Goal: Information Seeking & Learning: Learn about a topic

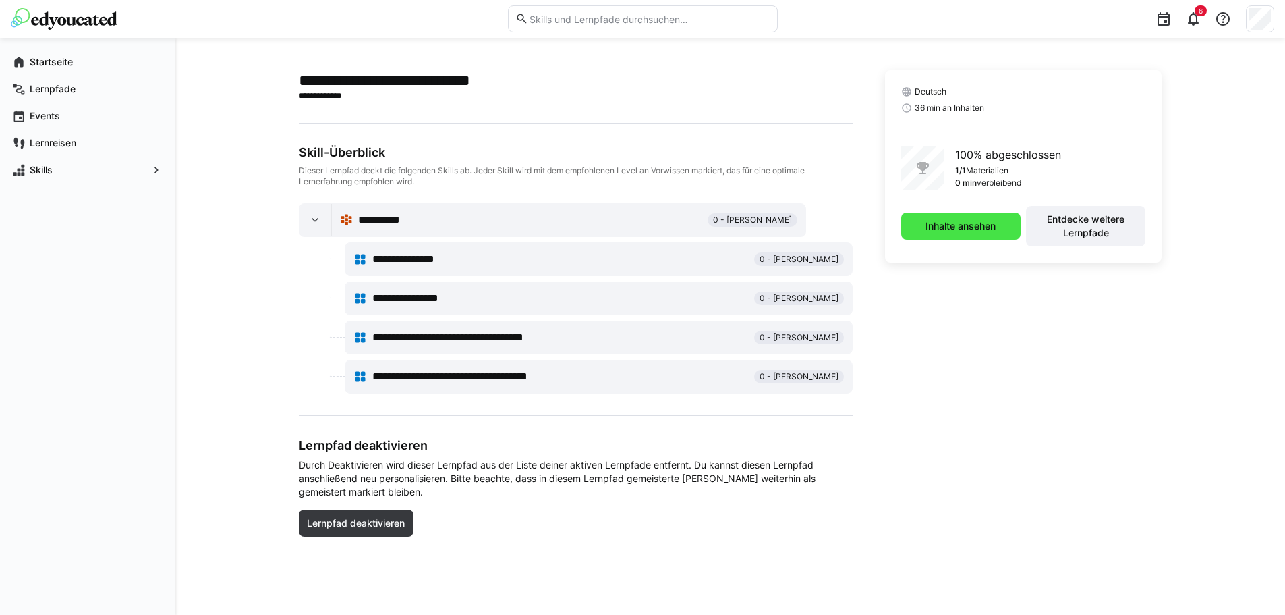
click at [983, 226] on span "Inhalte ansehen" at bounding box center [960, 225] width 74 height 13
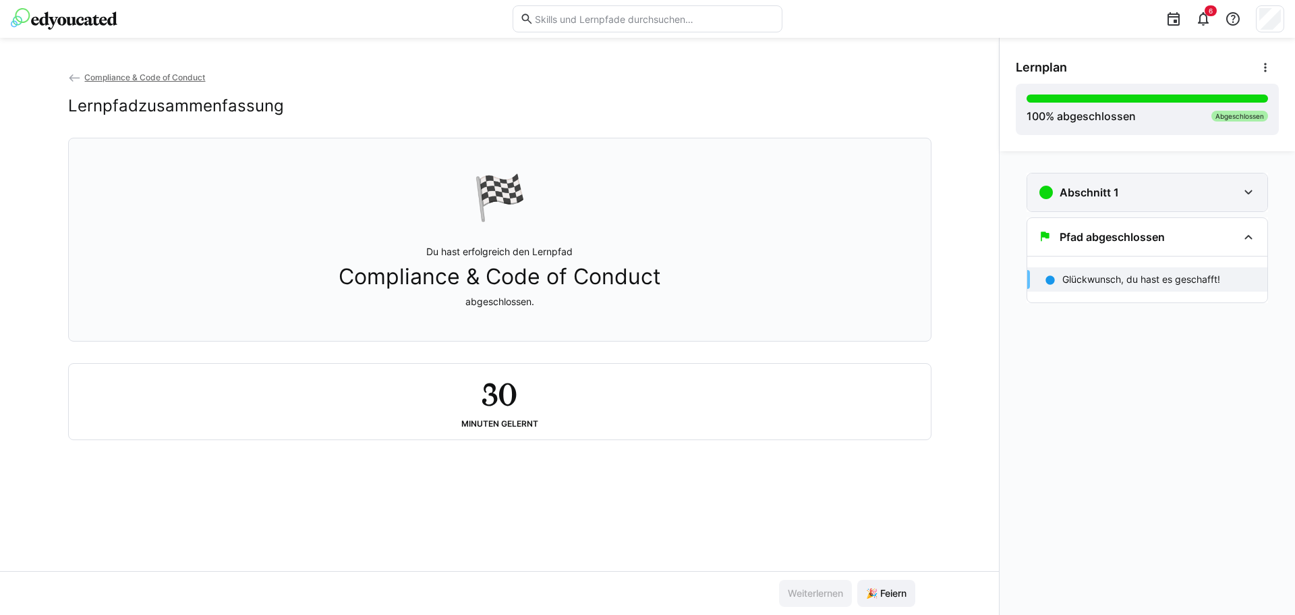
click at [1251, 185] on eds-icon at bounding box center [1248, 192] width 16 height 16
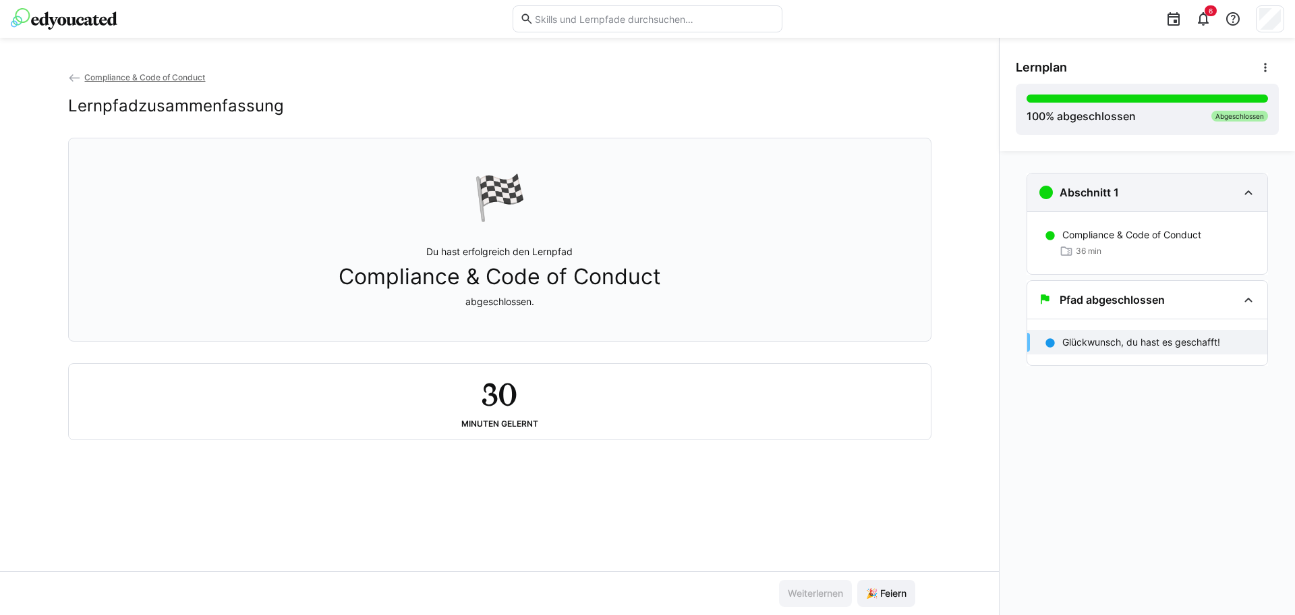
click at [1251, 185] on eds-icon at bounding box center [1248, 192] width 16 height 16
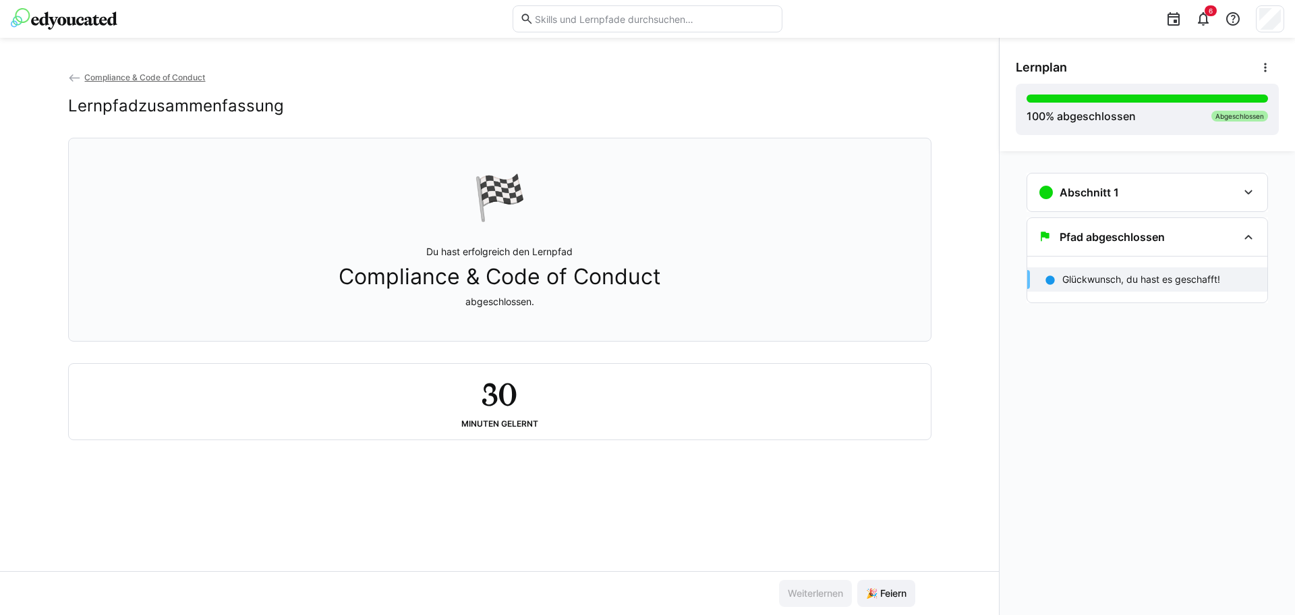
click at [1206, 277] on p "Glückwunsch, du hast es geschafft!" at bounding box center [1141, 279] width 158 height 13
click at [159, 71] on app-back-navigation "Compliance & Code of Conduct" at bounding box center [499, 77] width 863 height 15
click at [158, 77] on span "Compliance & Code of Conduct" at bounding box center [144, 77] width 121 height 10
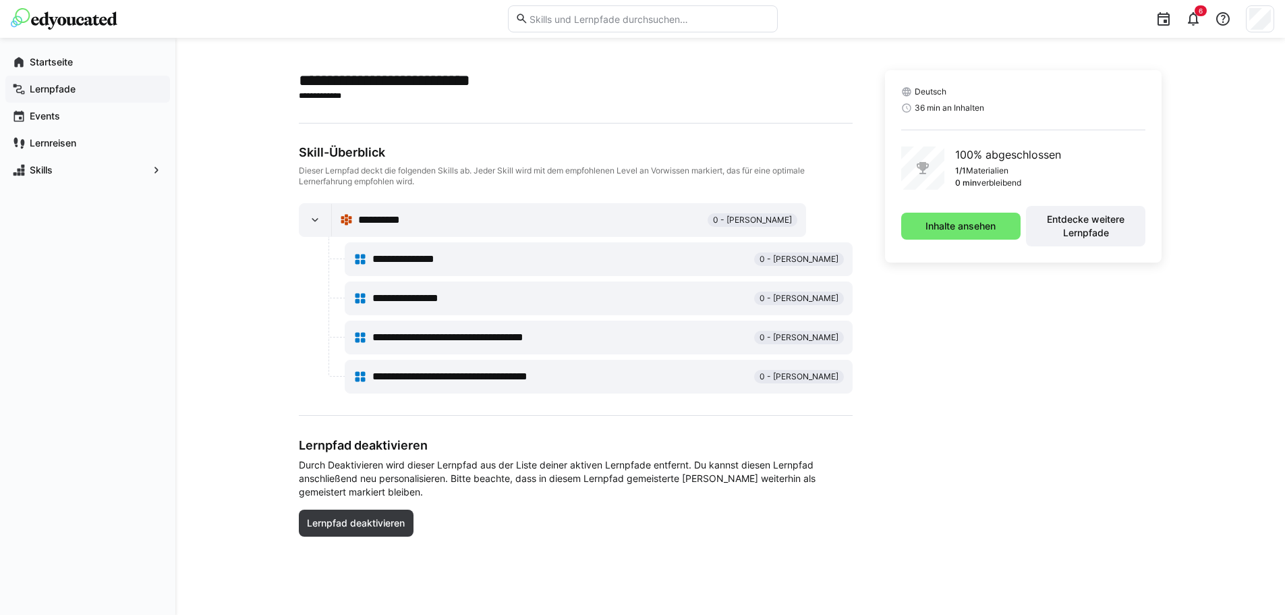
click at [0, 0] on app-navigation-label "Lernpfade" at bounding box center [0, 0] width 0 height 0
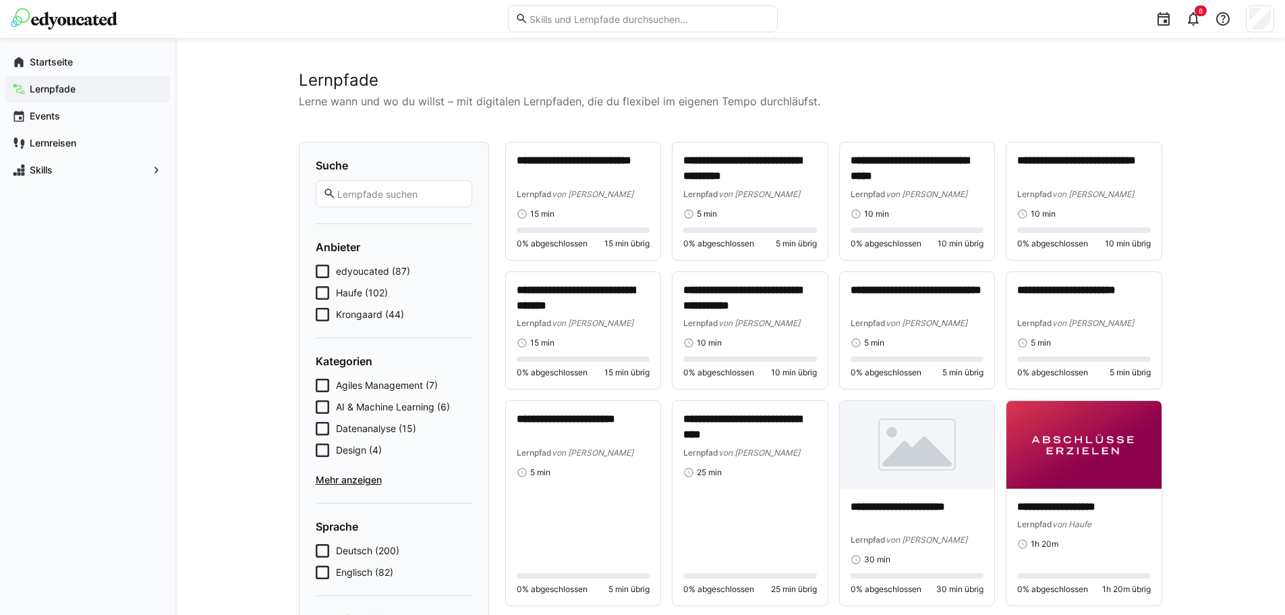
click at [323, 269] on icon at bounding box center [322, 270] width 13 height 13
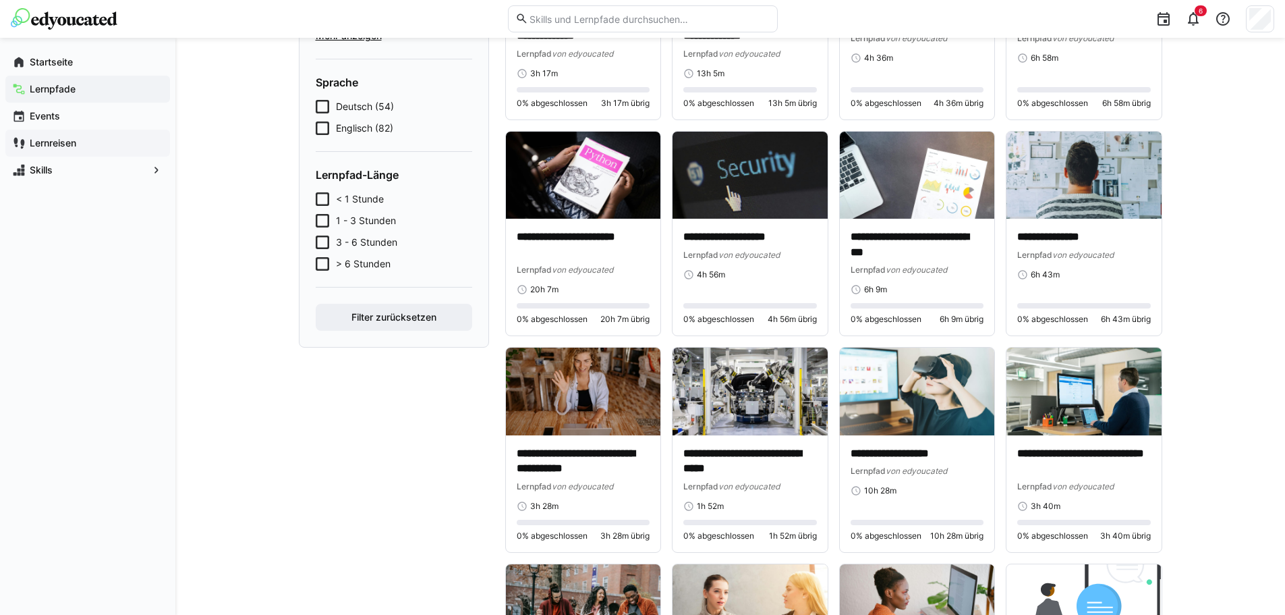
scroll to position [399, 0]
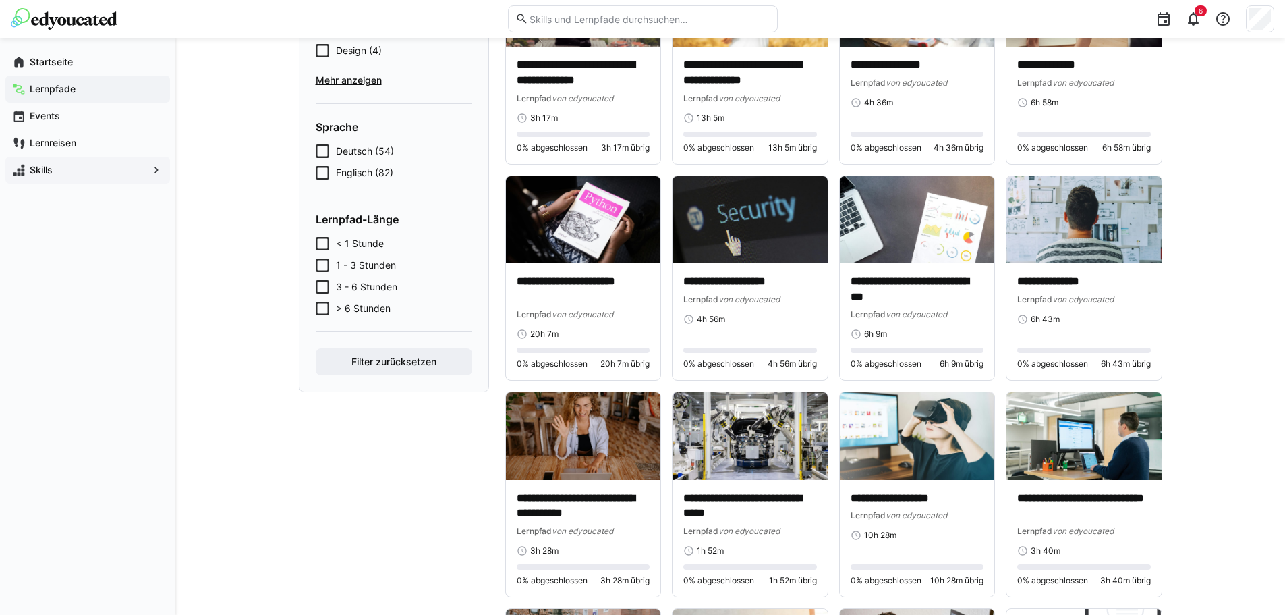
click at [81, 169] on span "Skills" at bounding box center [88, 169] width 120 height 13
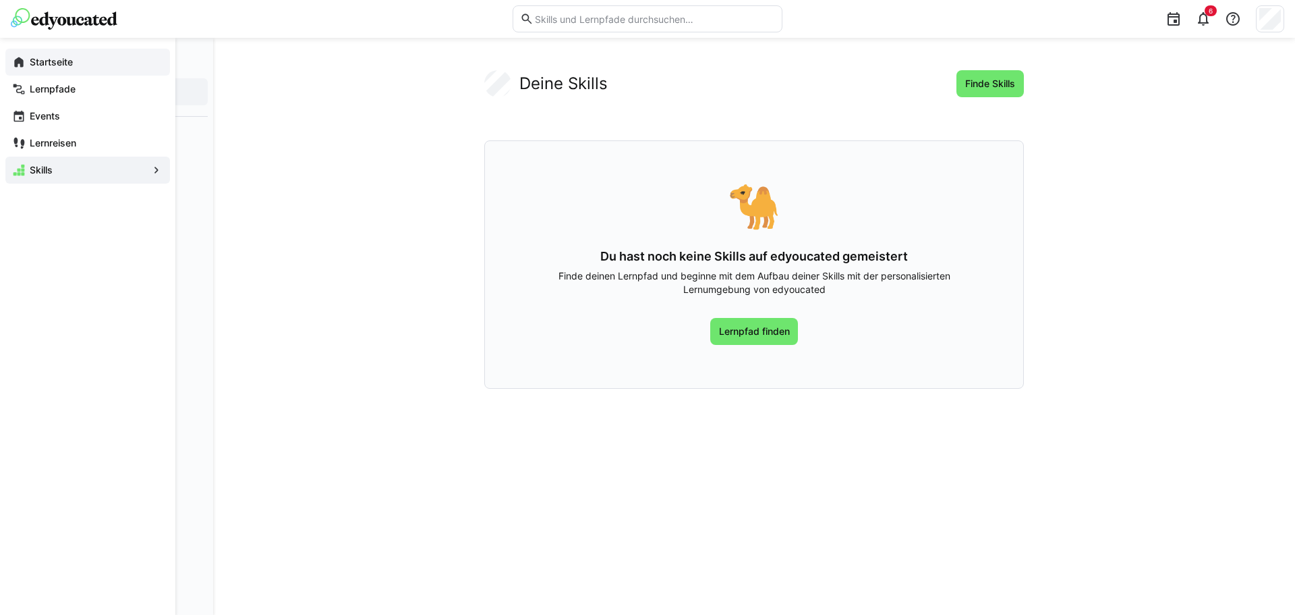
click at [0, 0] on app-navigation-label "Startseite" at bounding box center [0, 0] width 0 height 0
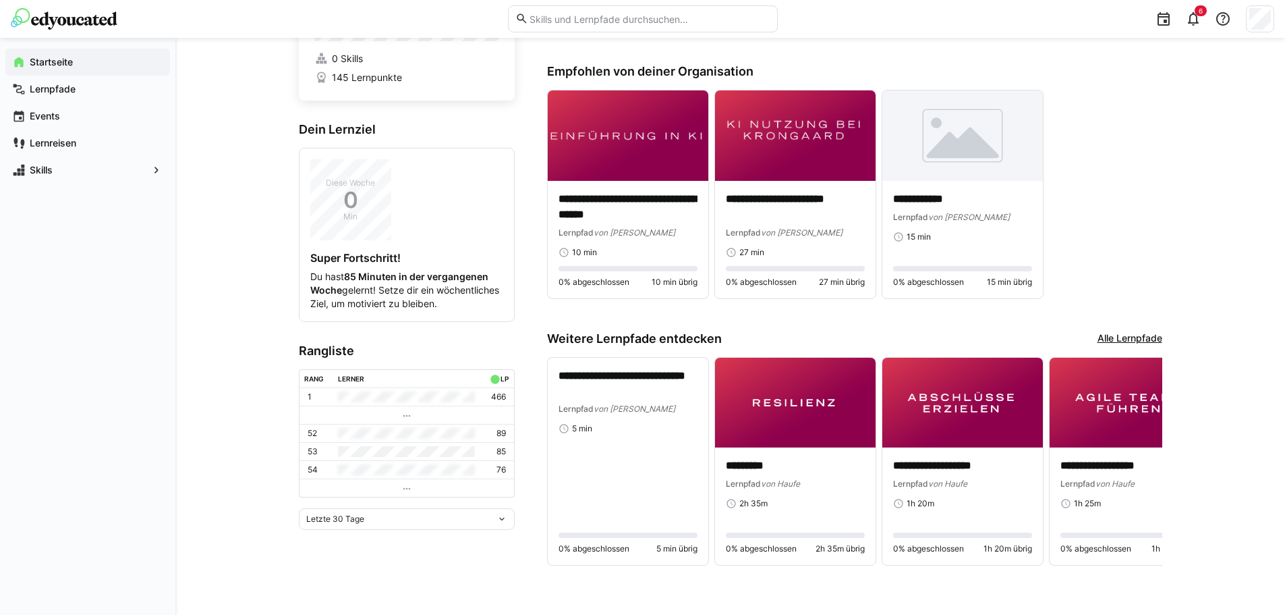
scroll to position [103, 0]
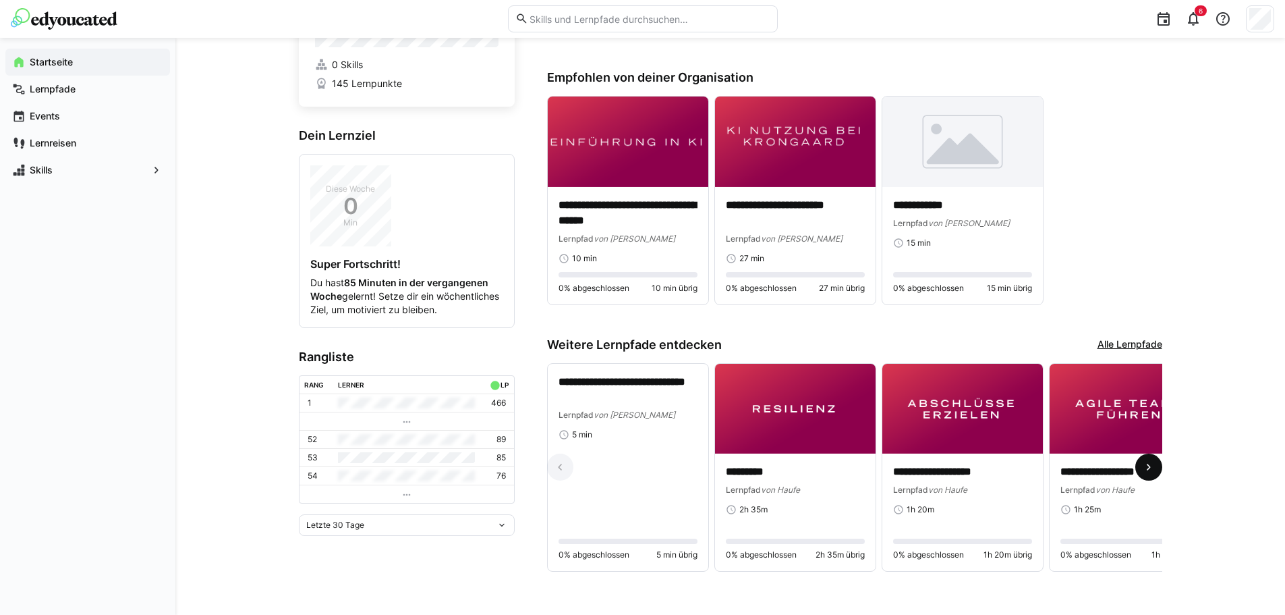
click at [1148, 462] on eds-icon at bounding box center [1148, 466] width 13 height 13
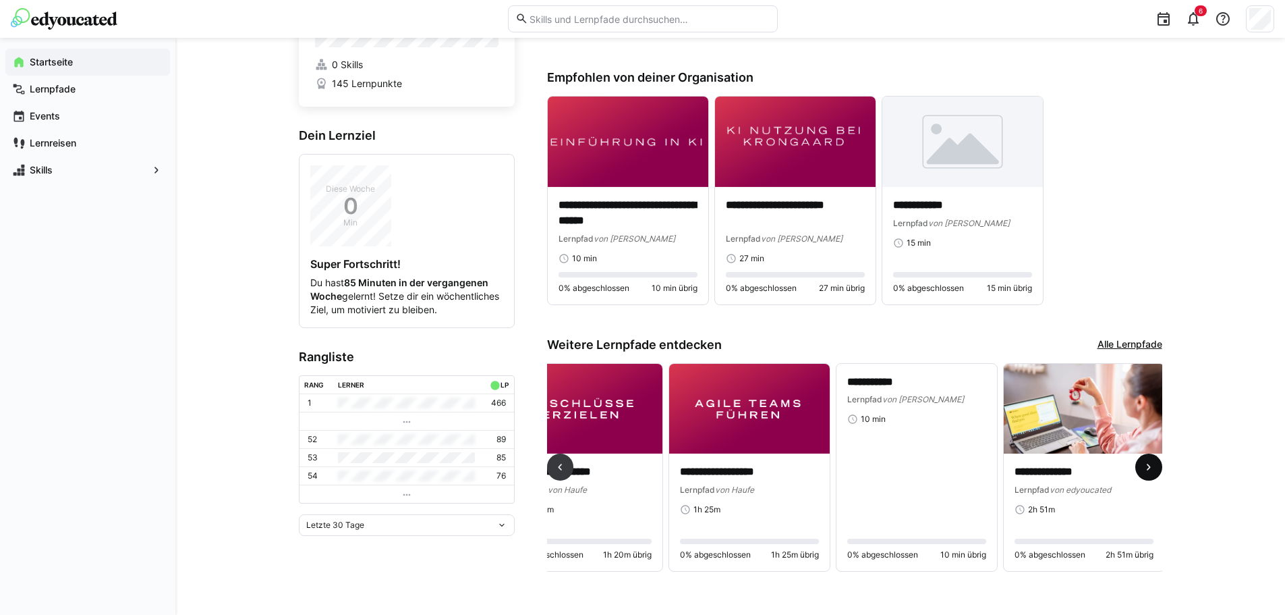
scroll to position [0, 502]
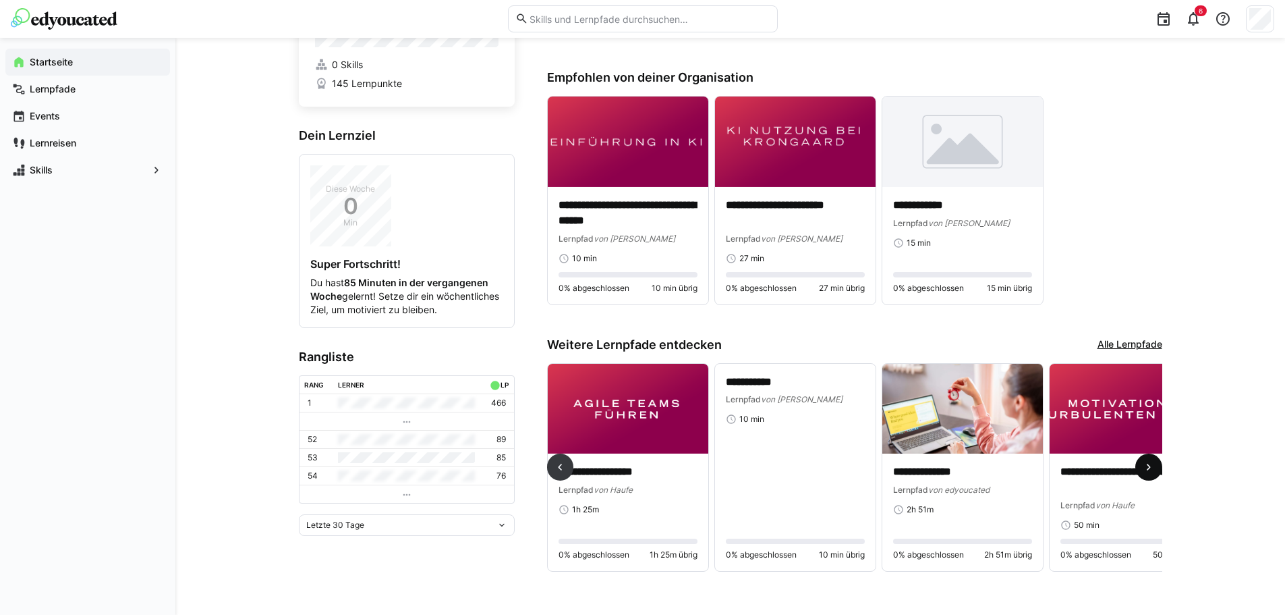
click at [1148, 462] on eds-icon at bounding box center [1148, 466] width 13 height 13
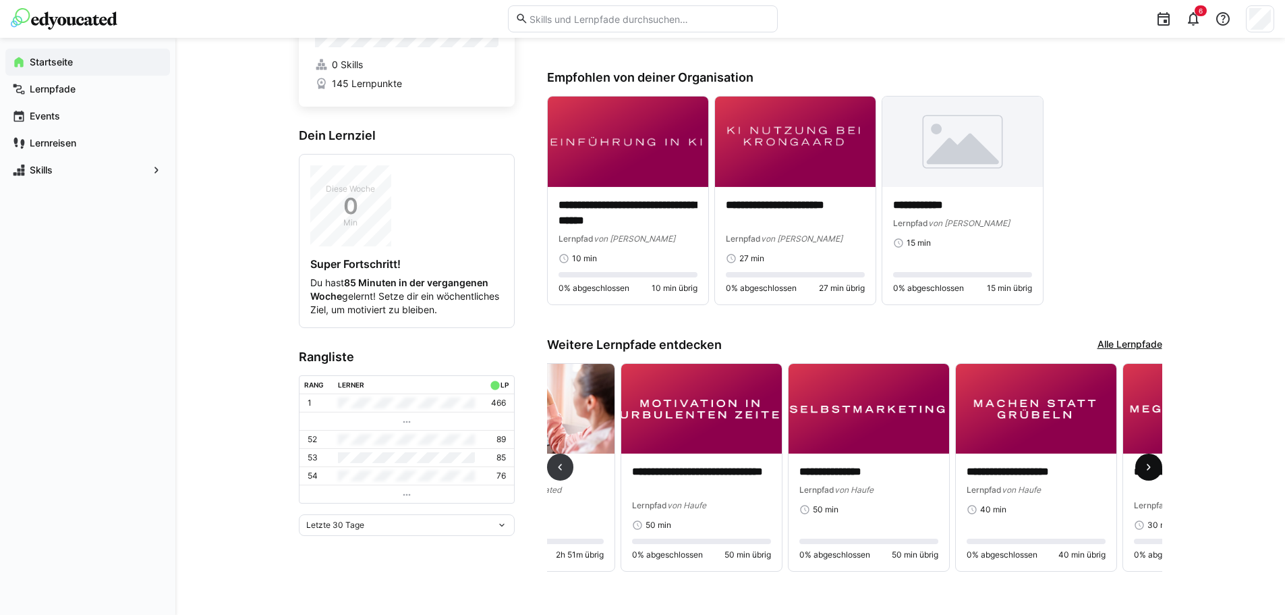
scroll to position [0, 1004]
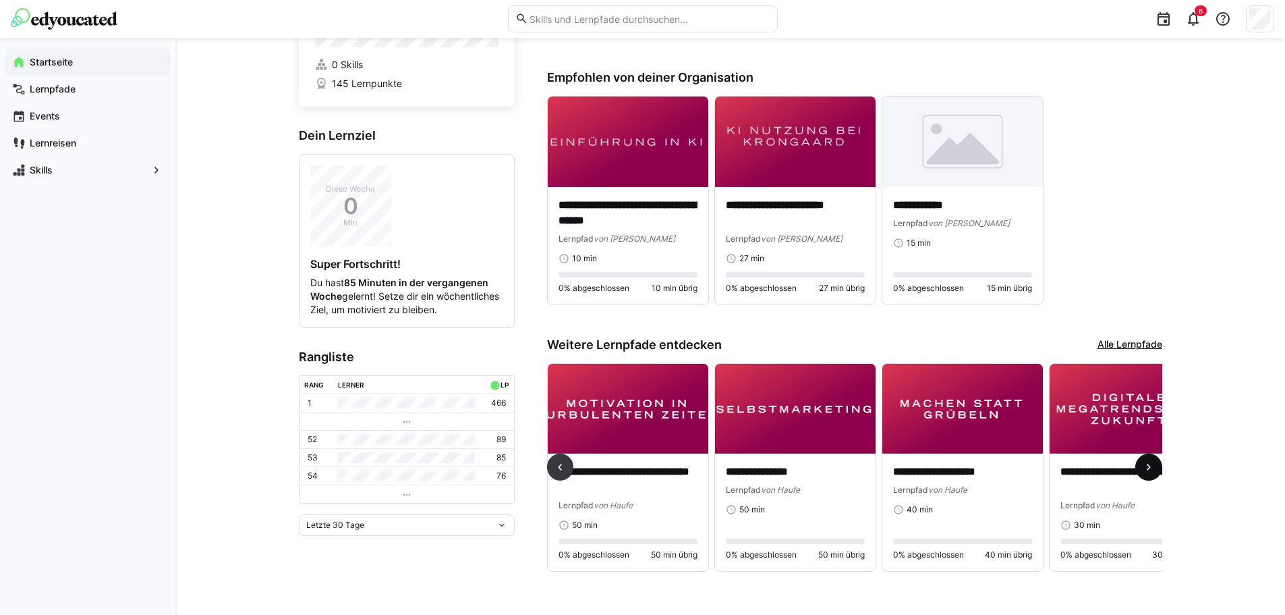
click at [1148, 462] on eds-icon at bounding box center [1148, 466] width 13 height 13
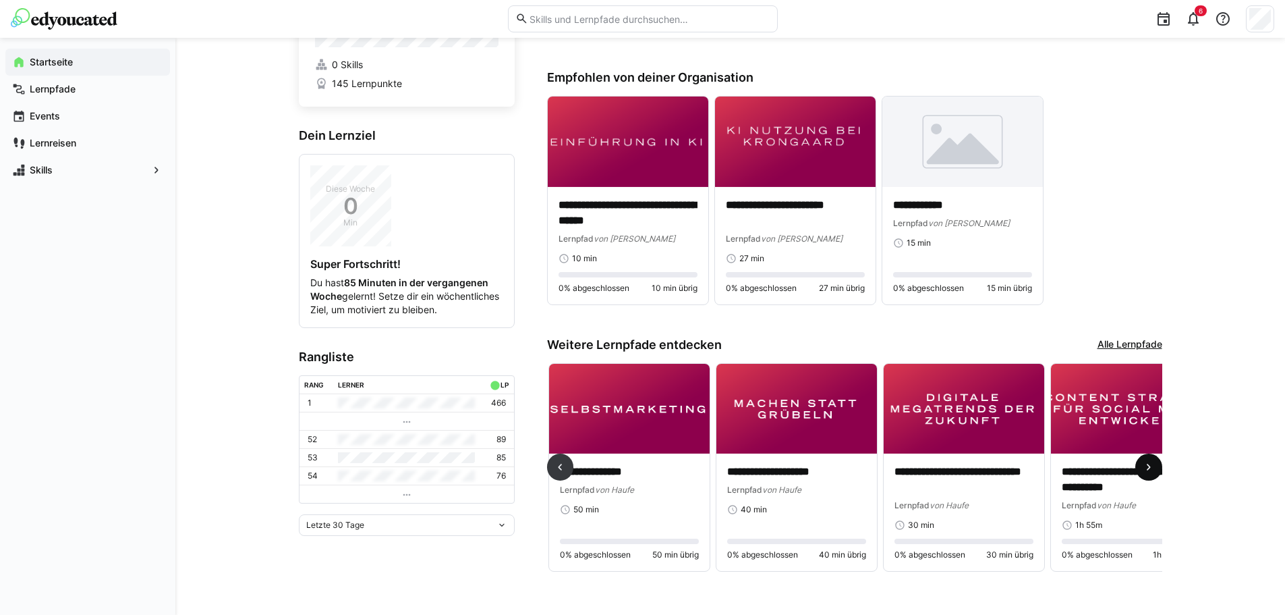
scroll to position [0, 1387]
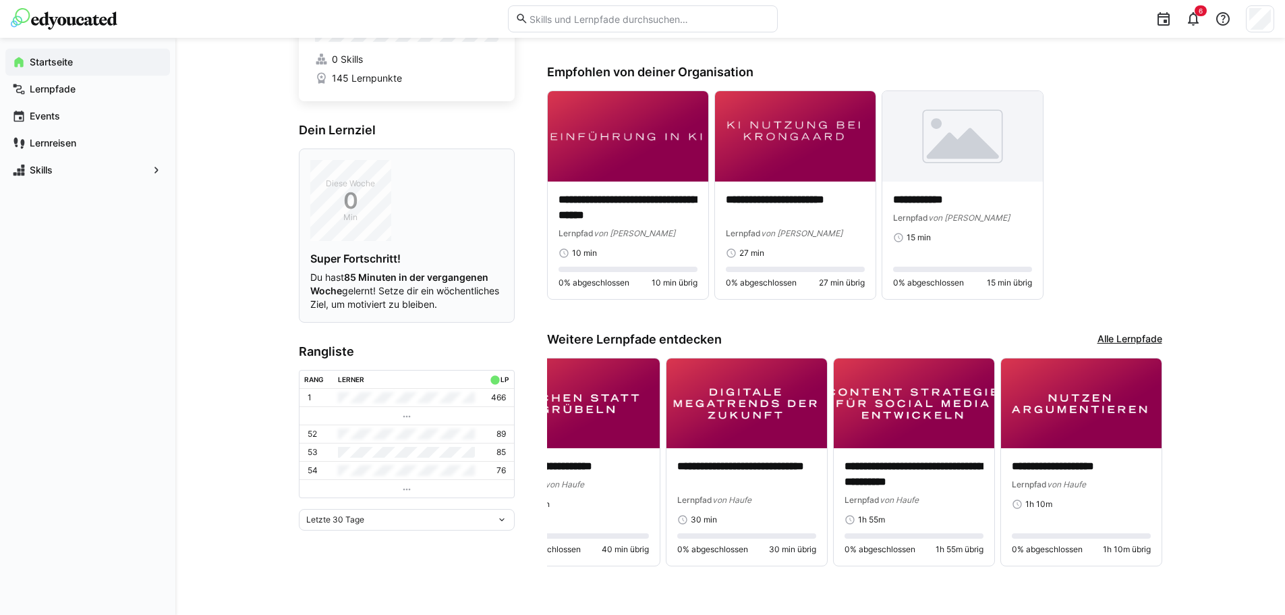
click at [370, 279] on strong "85 Minuten in der vergangenen Woche" at bounding box center [399, 283] width 178 height 25
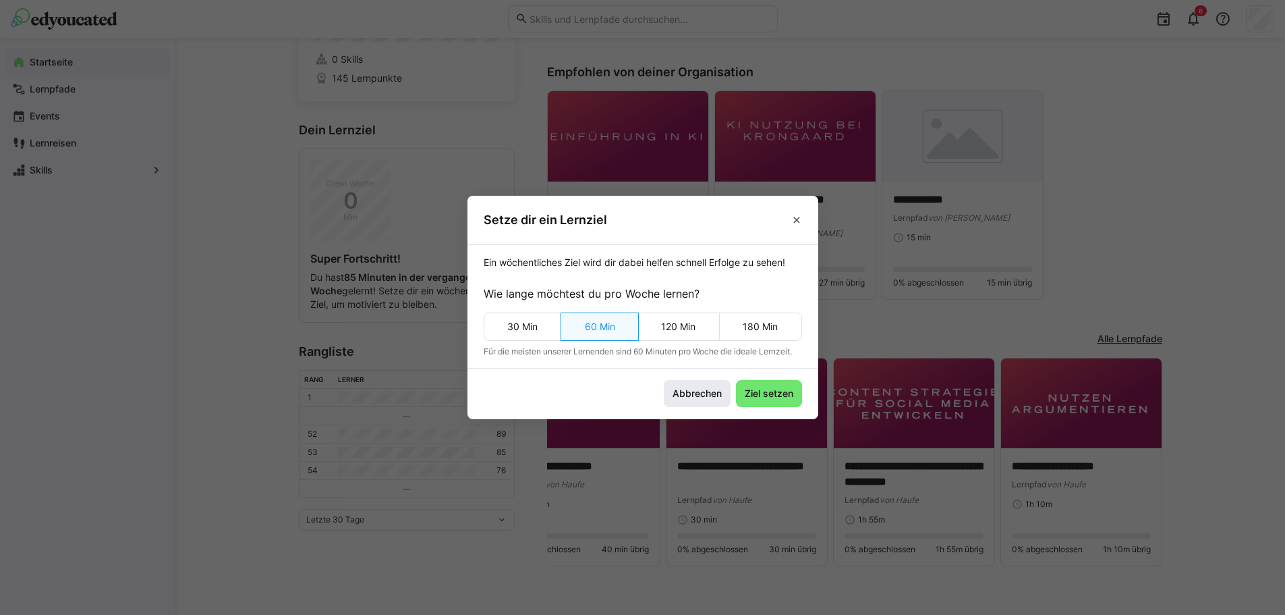
click at [719, 389] on span "Abbrechen" at bounding box center [696, 393] width 53 height 13
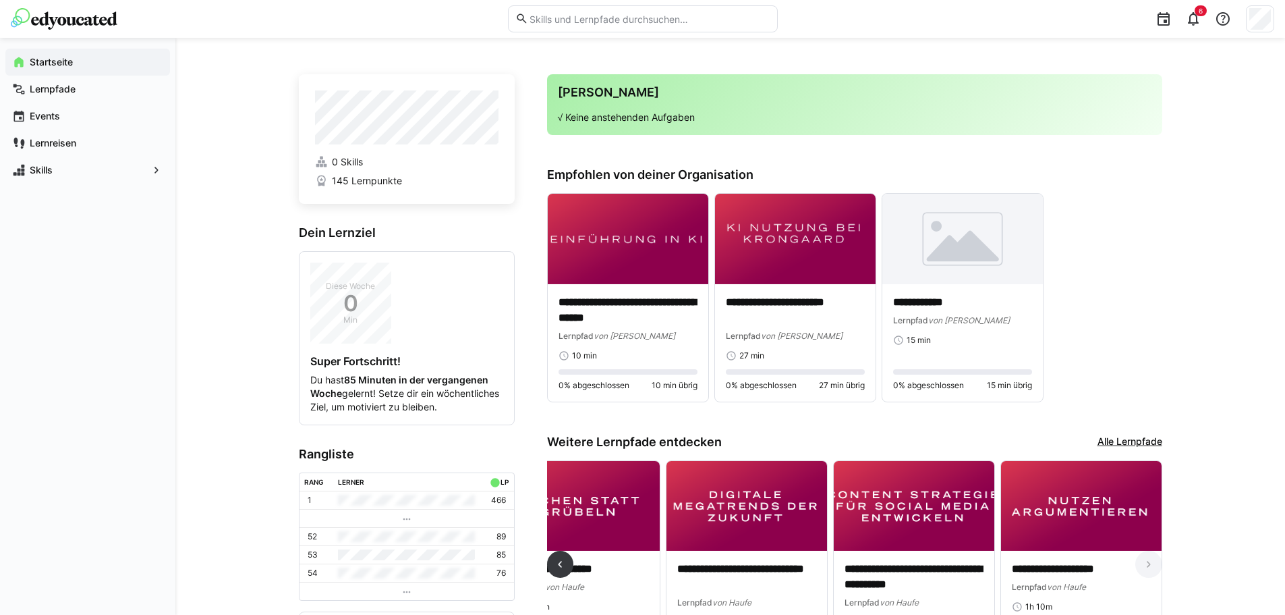
scroll to position [1, 0]
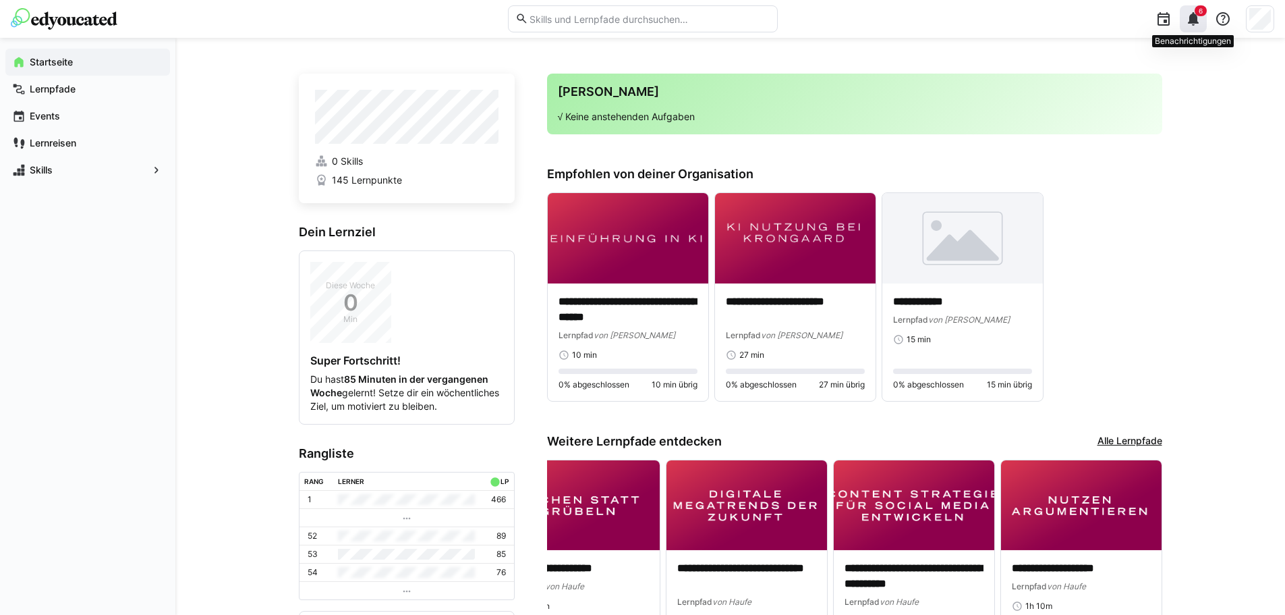
click at [1201, 16] on span "6" at bounding box center [1201, 10] width 12 height 11
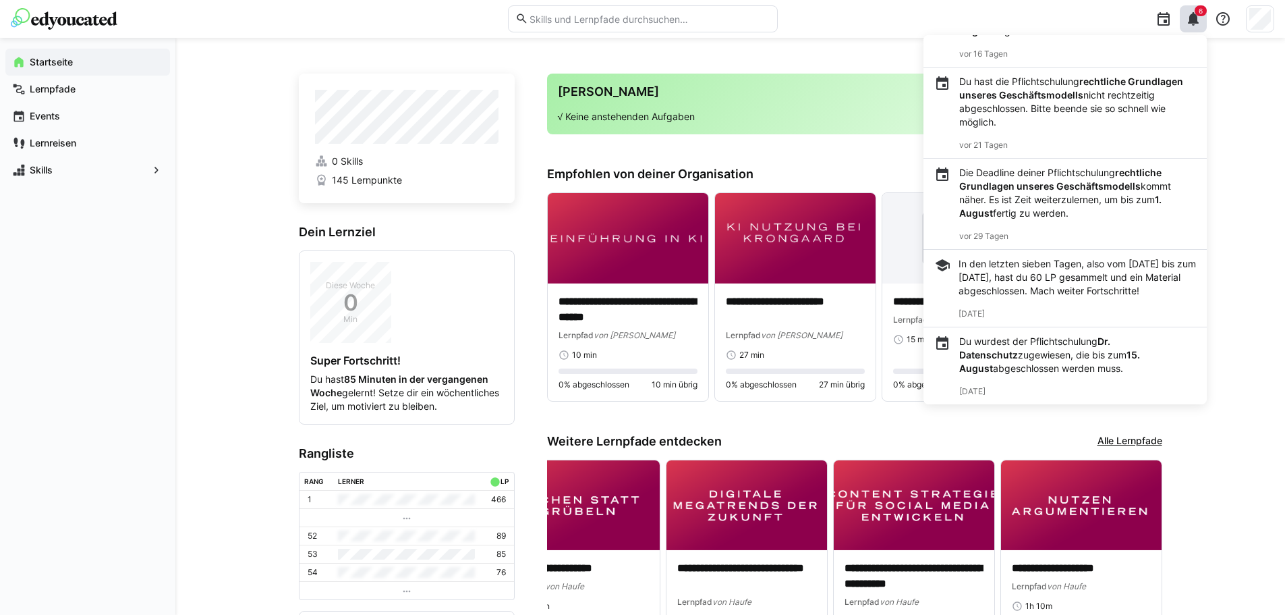
scroll to position [169, 0]
click at [1110, 340] on b "Dr. Datenschutz" at bounding box center [1034, 347] width 151 height 25
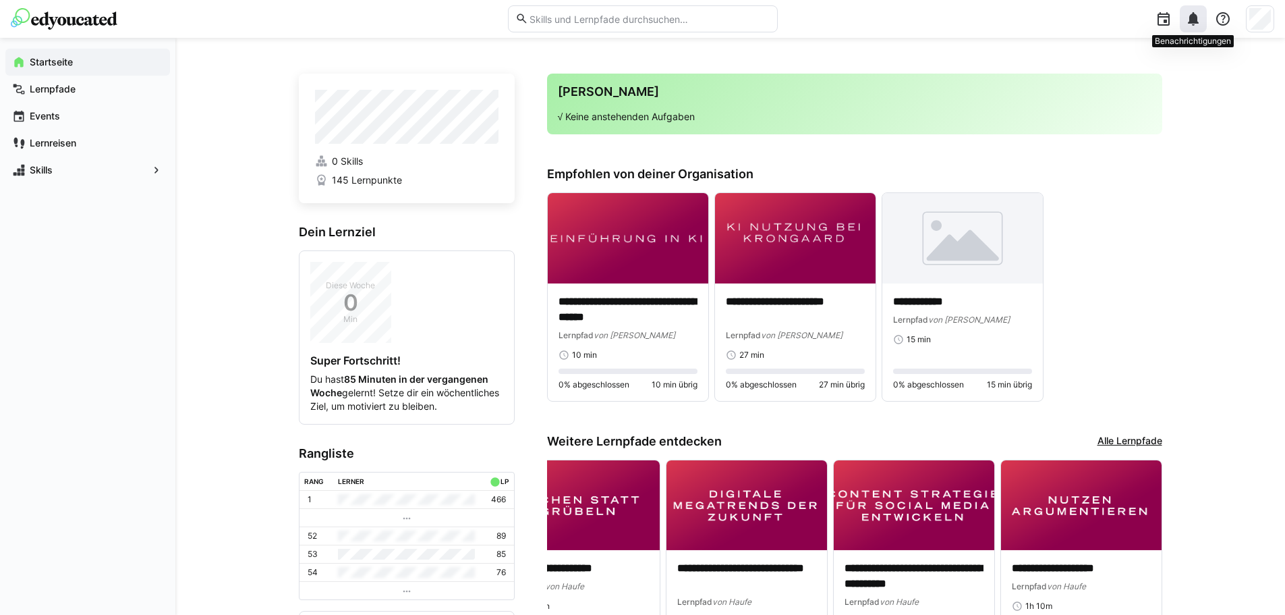
click at [1191, 20] on eds-icon at bounding box center [1193, 19] width 16 height 16
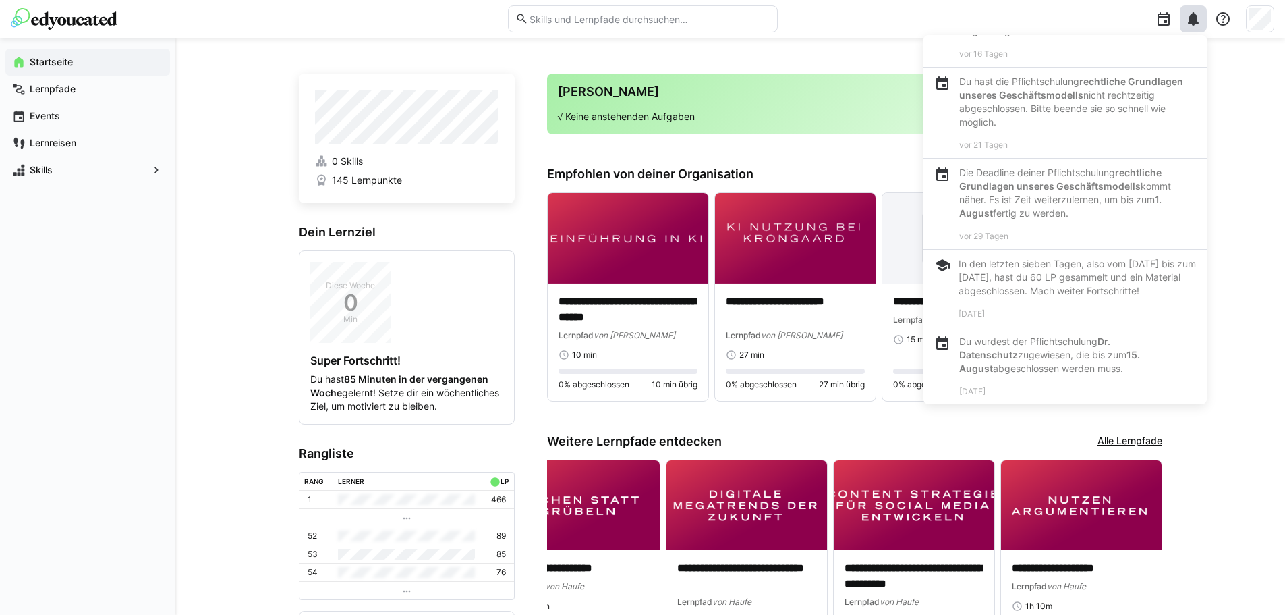
click at [1200, 430] on div "**********" at bounding box center [730, 377] width 1110 height 681
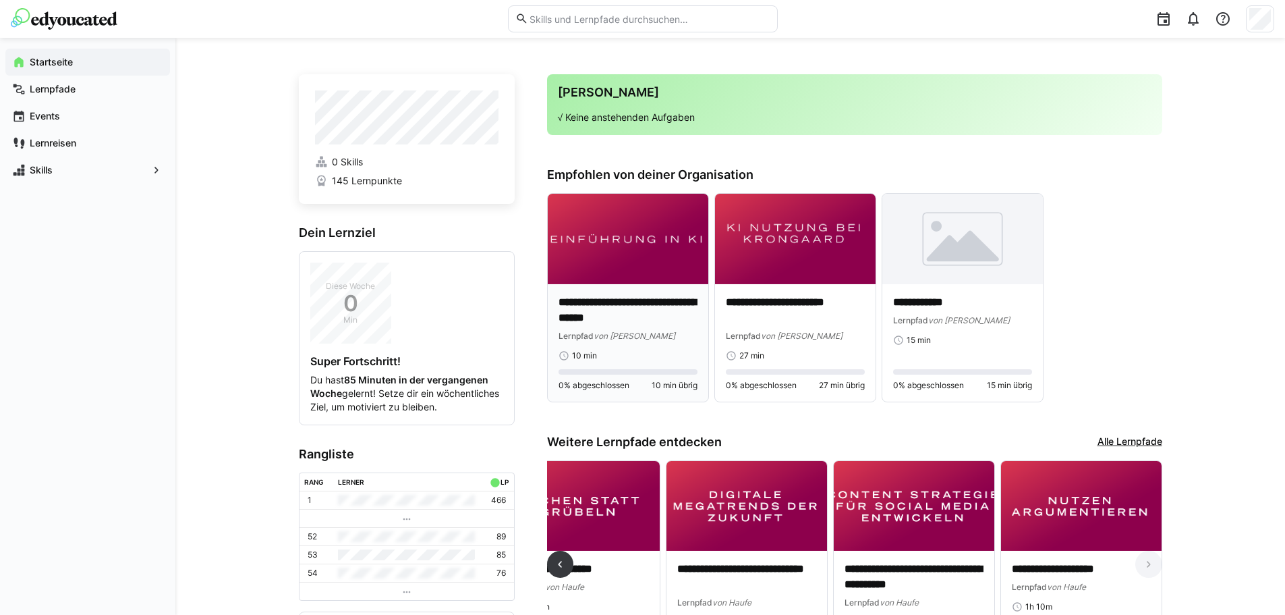
scroll to position [2, 0]
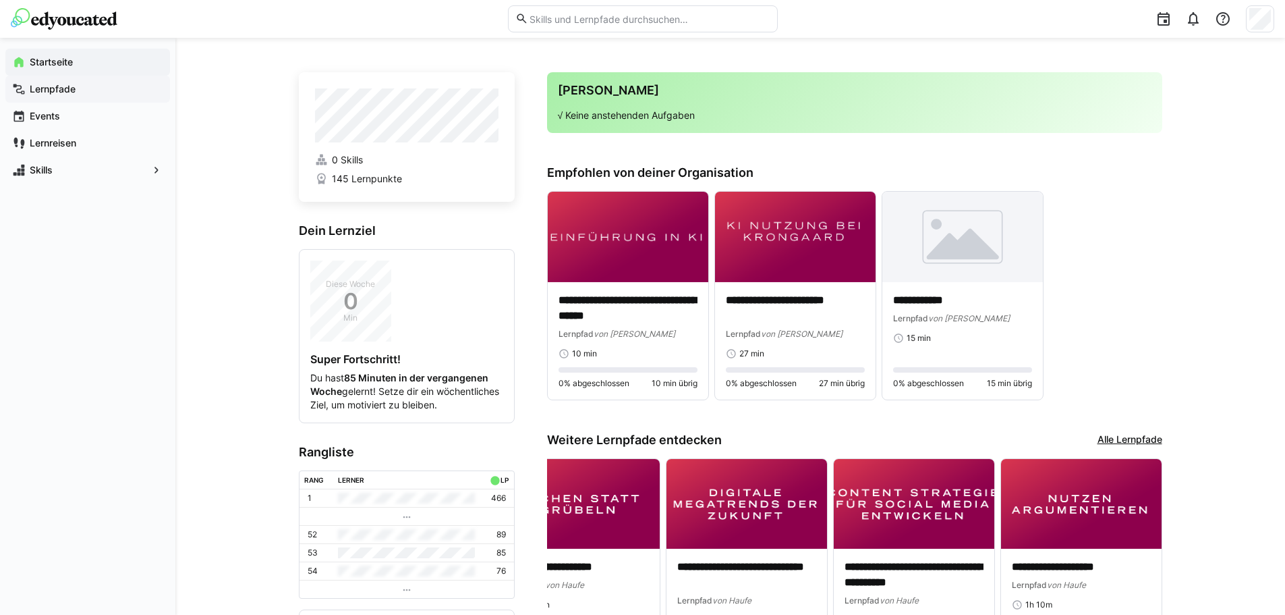
click at [110, 94] on span "Lernpfade" at bounding box center [96, 88] width 136 height 13
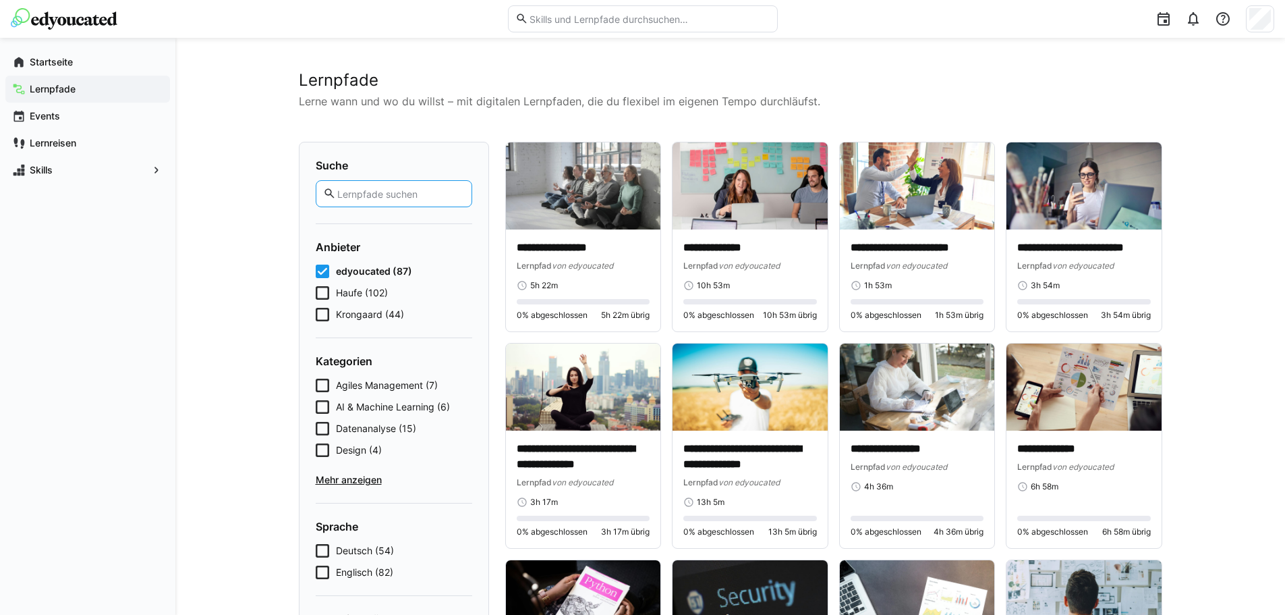
click at [365, 190] on input "text" at bounding box center [400, 194] width 128 height 12
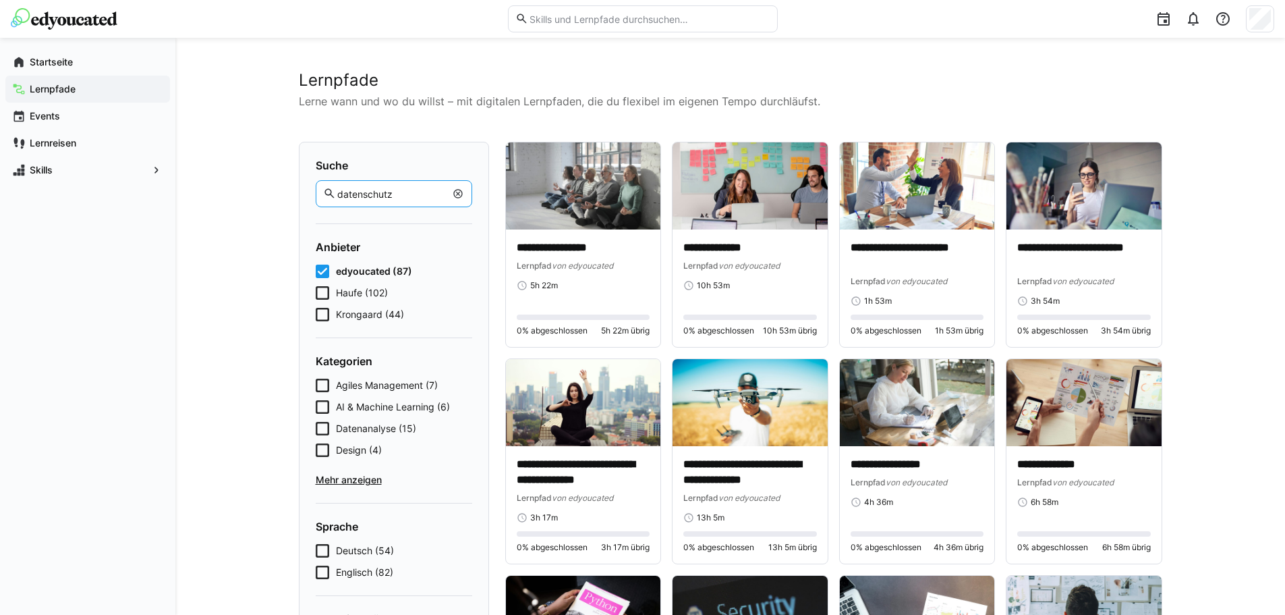
type input "datenschutz"
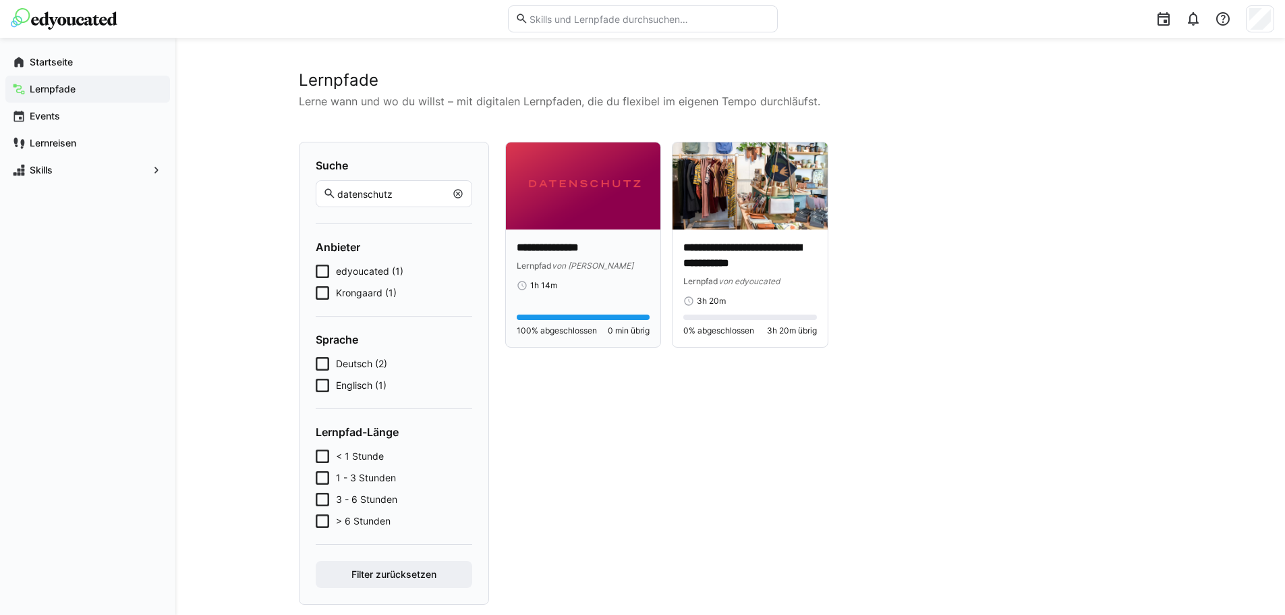
click at [610, 210] on img at bounding box center [583, 185] width 155 height 87
